Goal: Task Accomplishment & Management: Manage account settings

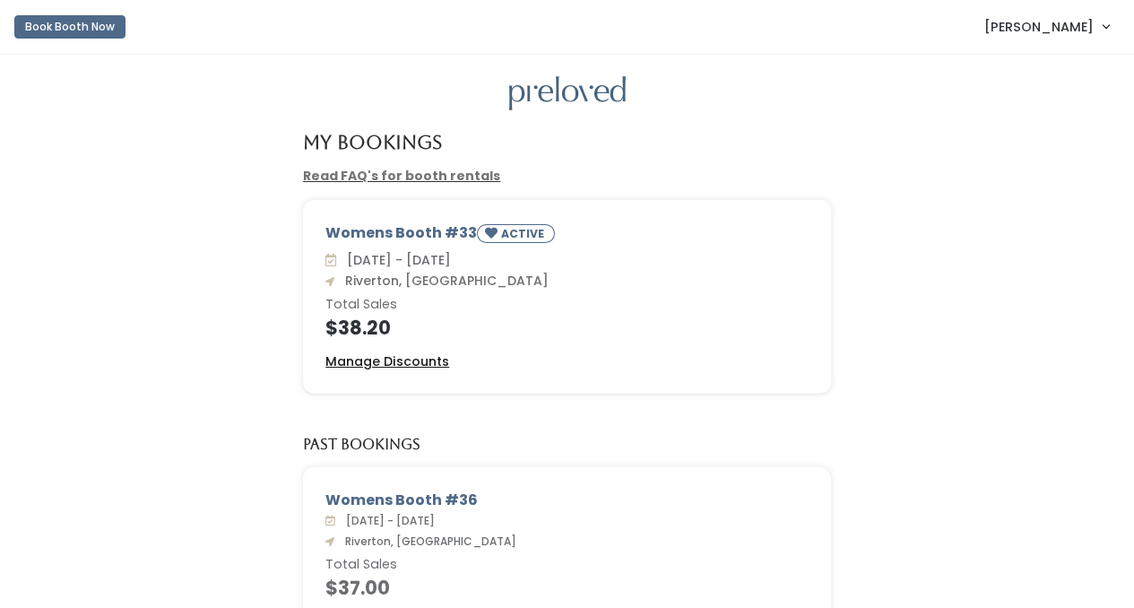
click at [402, 360] on u "Manage Discounts" at bounding box center [387, 361] width 124 height 18
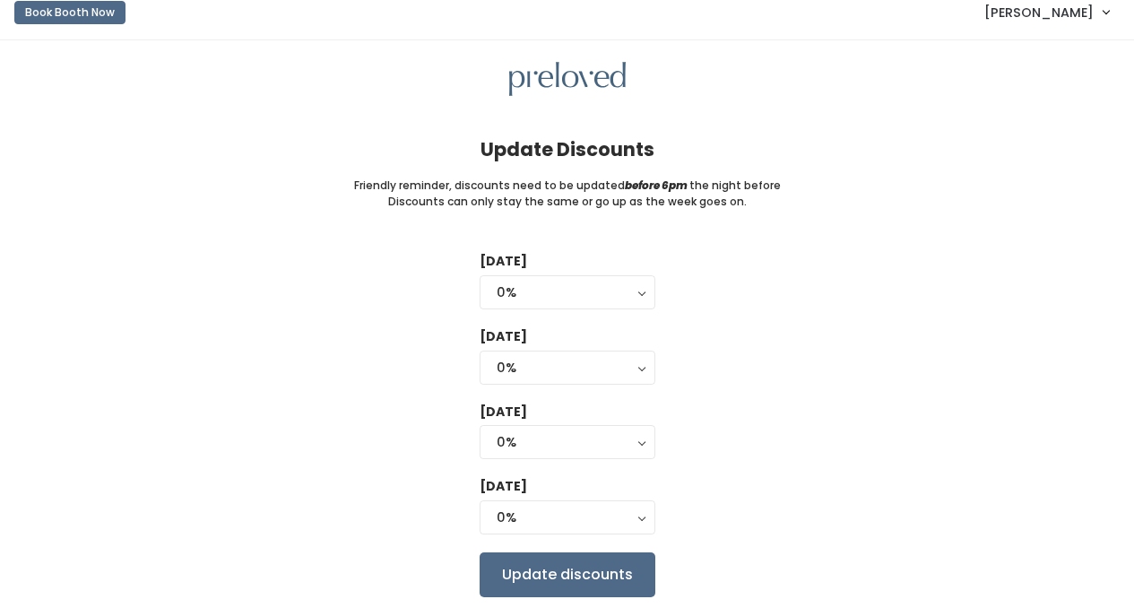
scroll to position [73, 0]
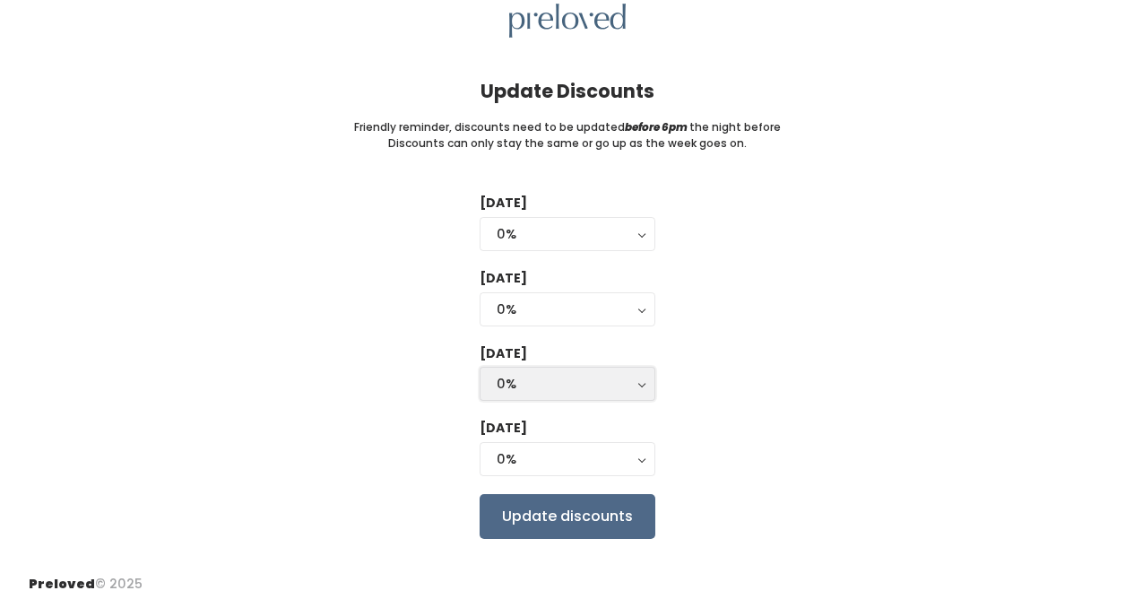
click at [641, 387] on button "0%" at bounding box center [567, 384] width 176 height 34
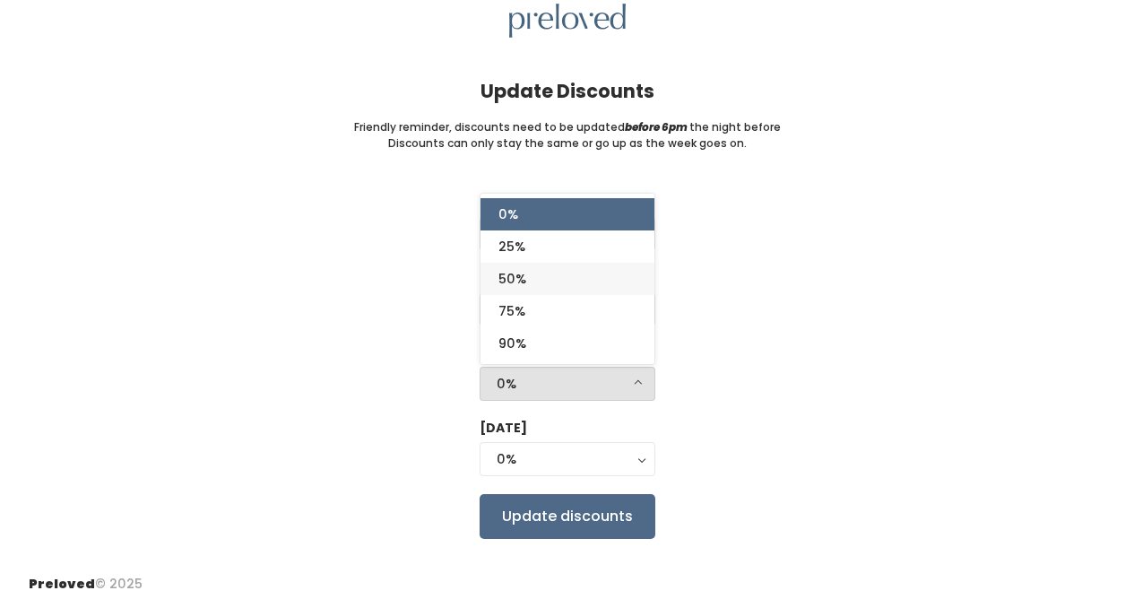
click at [618, 275] on link "50%" at bounding box center [567, 279] width 174 height 32
select select "50%"
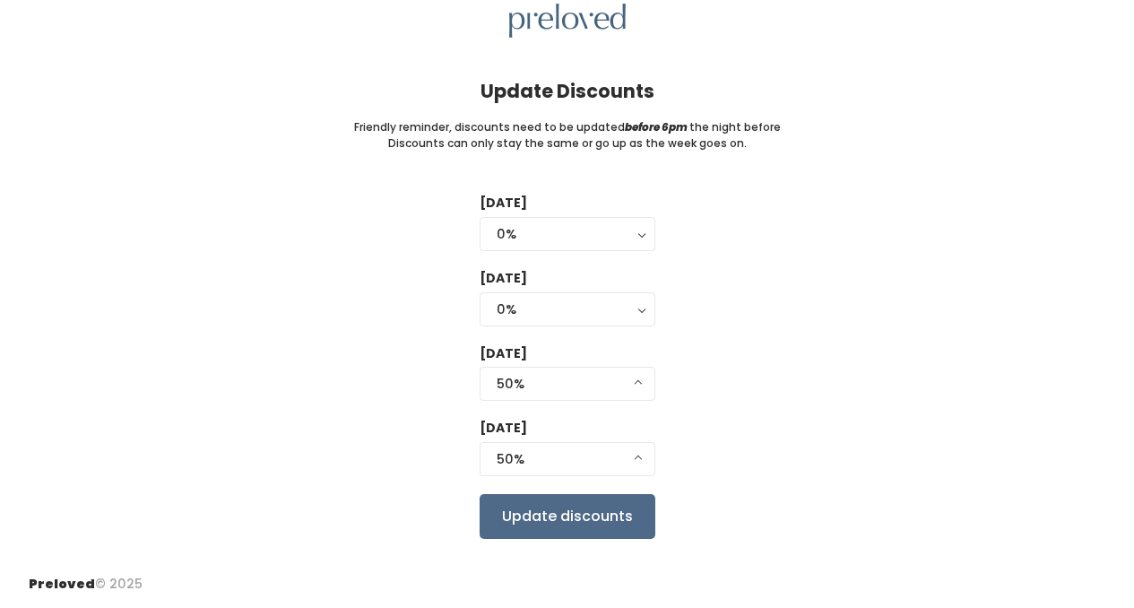
click at [713, 429] on div "Tuesday 0% 25% 50% 75% 90% 0% Wednesday 0% 25% 50% 75% 90% 0% Thursday 0% 25% 5…" at bounding box center [567, 366] width 1076 height 344
click at [596, 516] on input "Update discounts" at bounding box center [567, 516] width 176 height 45
